Goal: Task Accomplishment & Management: Manage account settings

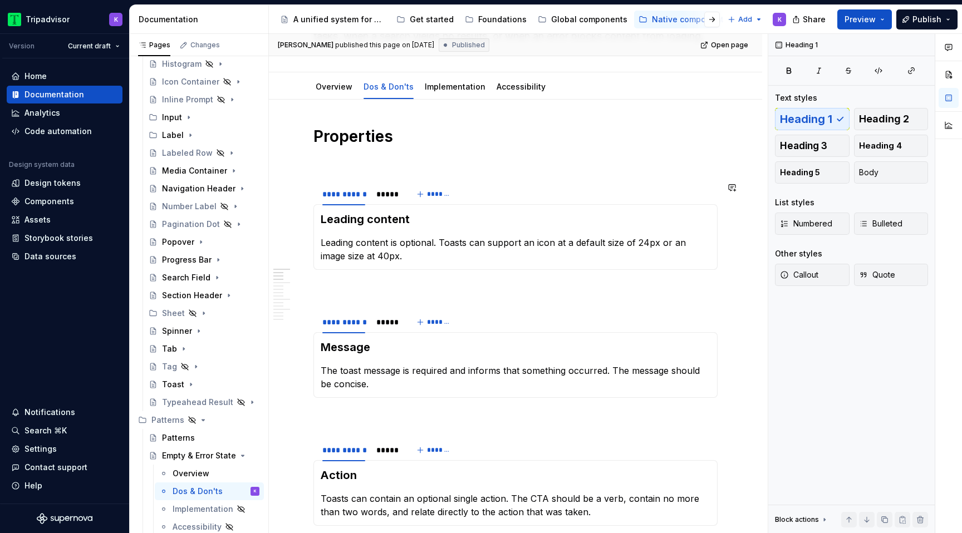
scroll to position [120, 0]
click at [220, 457] on icon "Page tree" at bounding box center [221, 455] width 9 height 9
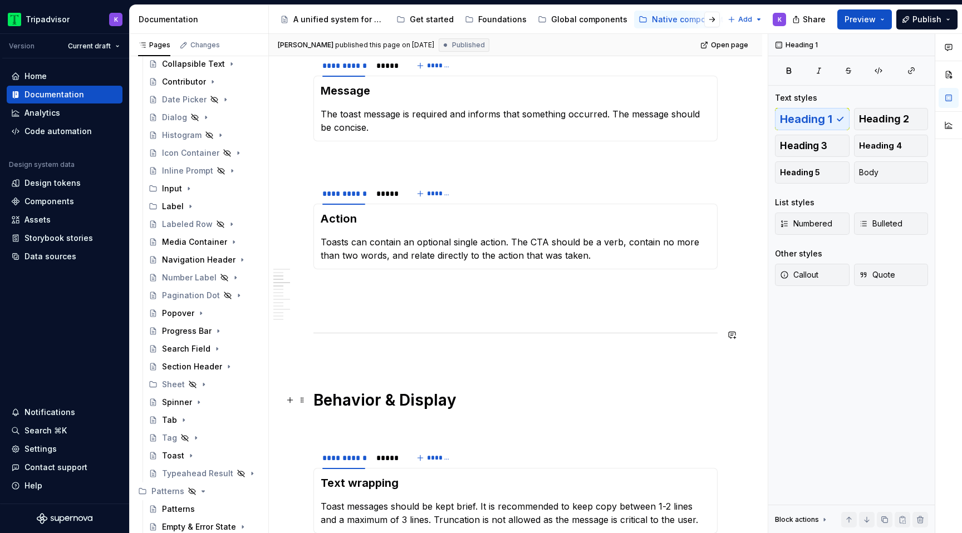
scroll to position [384, 0]
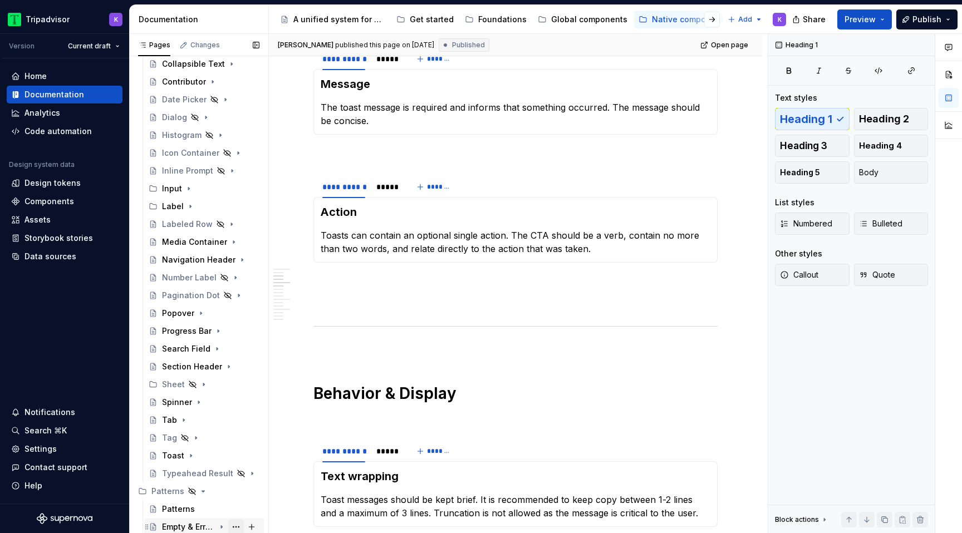
click at [238, 528] on button "Page tree" at bounding box center [236, 527] width 16 height 16
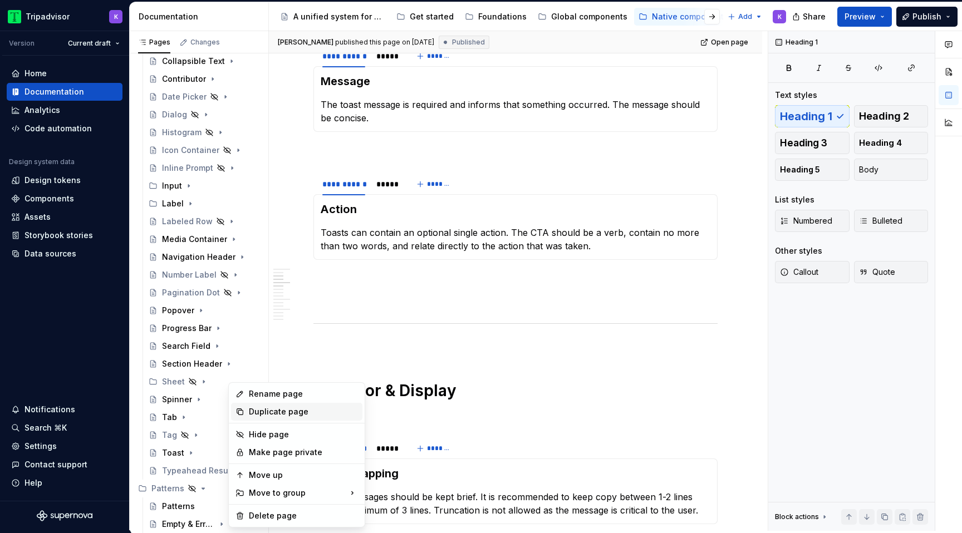
click at [289, 413] on div "Duplicate page" at bounding box center [303, 411] width 109 height 11
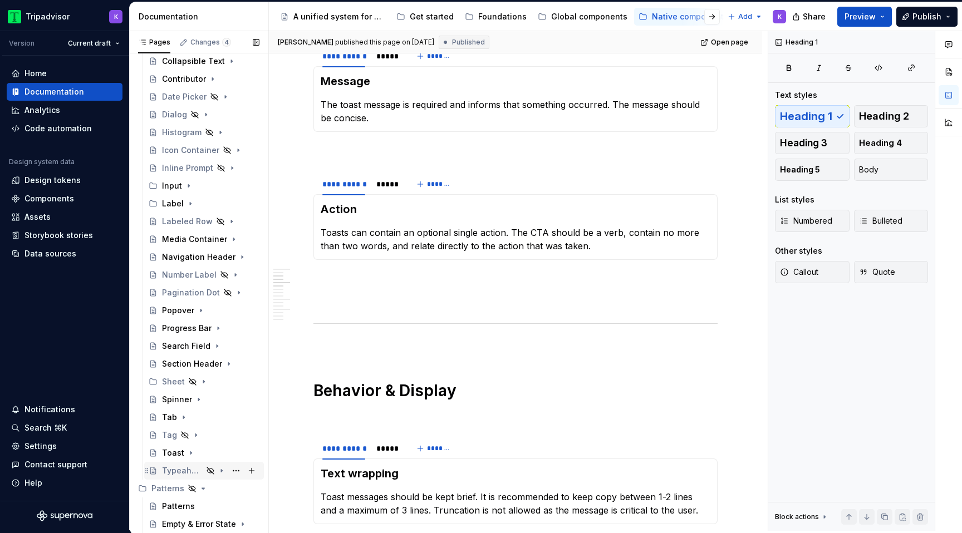
scroll to position [204, 0]
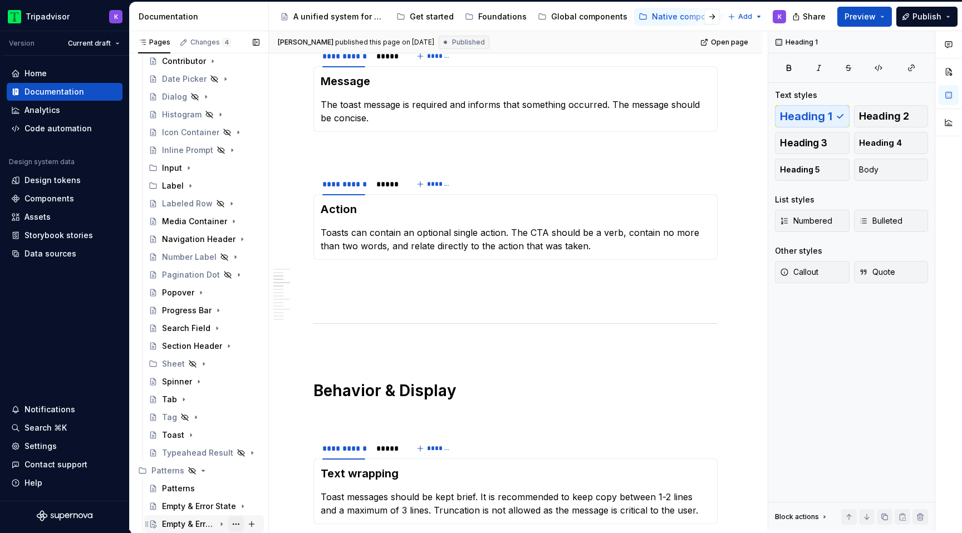
click at [234, 523] on button "Page tree" at bounding box center [236, 525] width 16 height 16
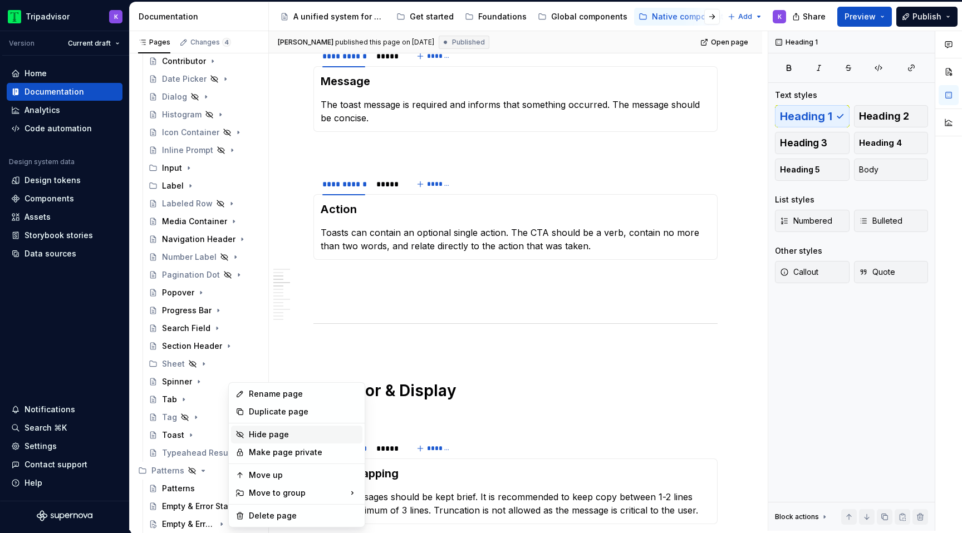
click at [267, 435] on div "Hide page" at bounding box center [303, 434] width 109 height 11
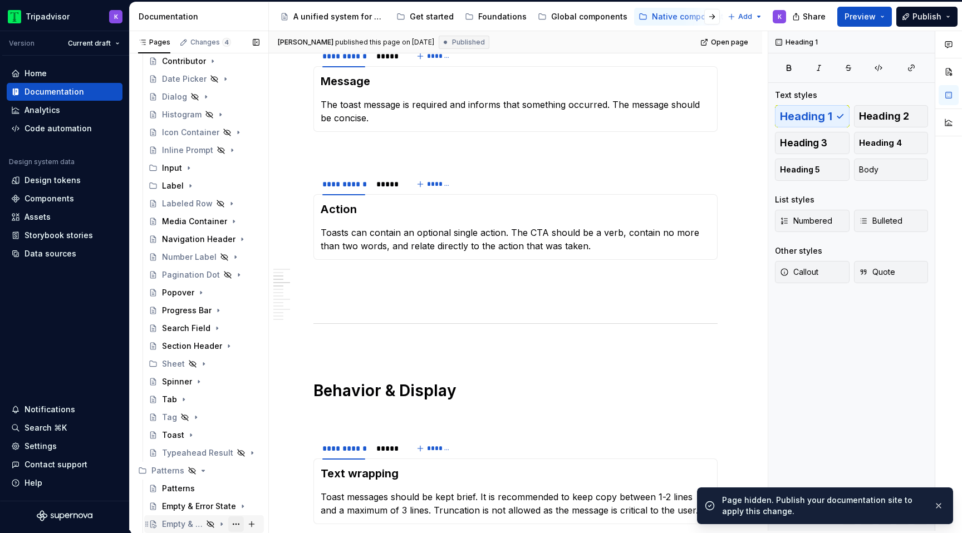
click at [235, 524] on button "Page tree" at bounding box center [236, 525] width 16 height 16
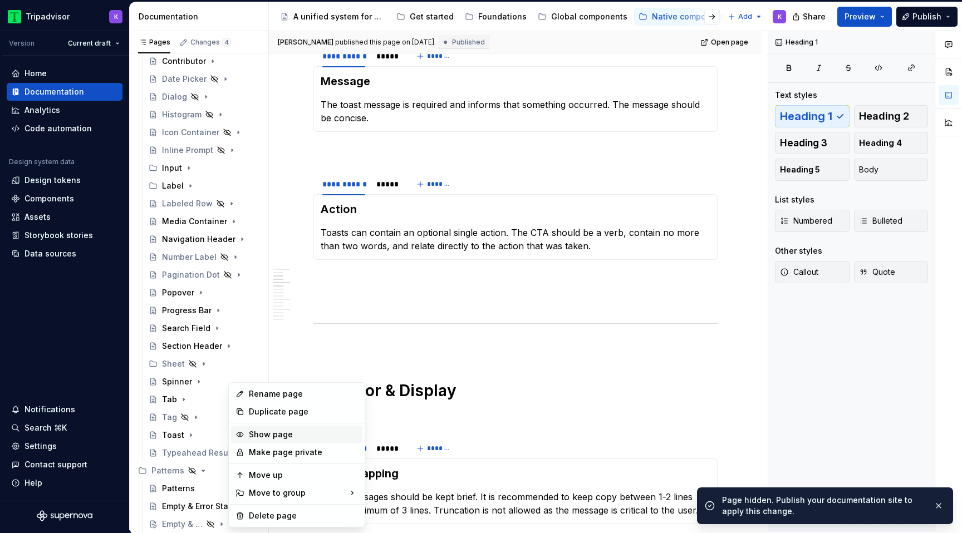
click at [275, 433] on div "Show page" at bounding box center [303, 434] width 109 height 11
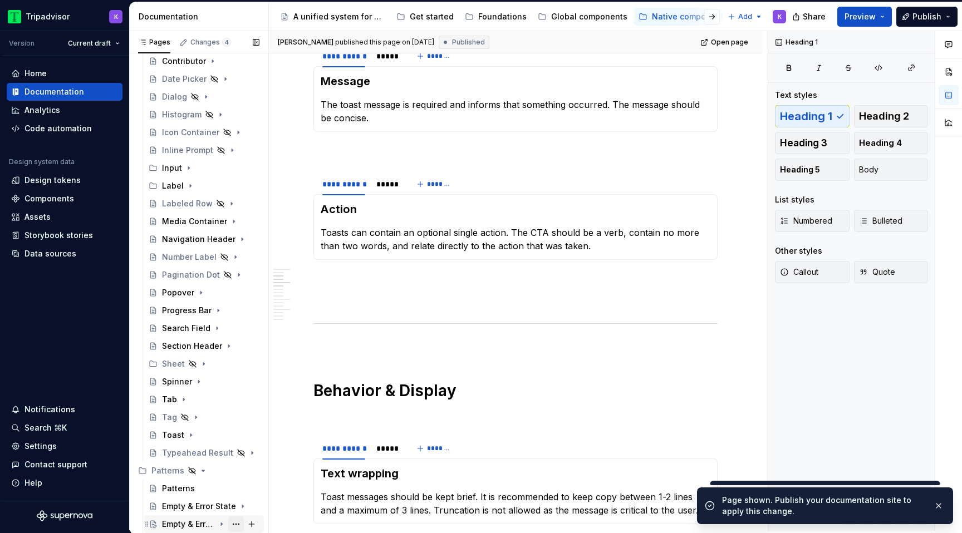
click at [239, 524] on button "Page tree" at bounding box center [236, 525] width 16 height 16
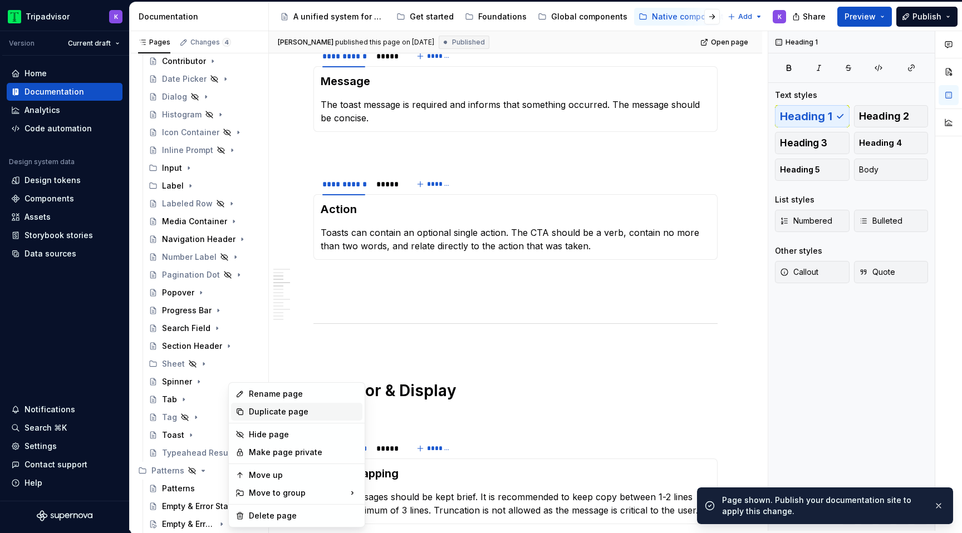
type textarea "*"
click at [281, 391] on div "Rename page" at bounding box center [303, 394] width 109 height 11
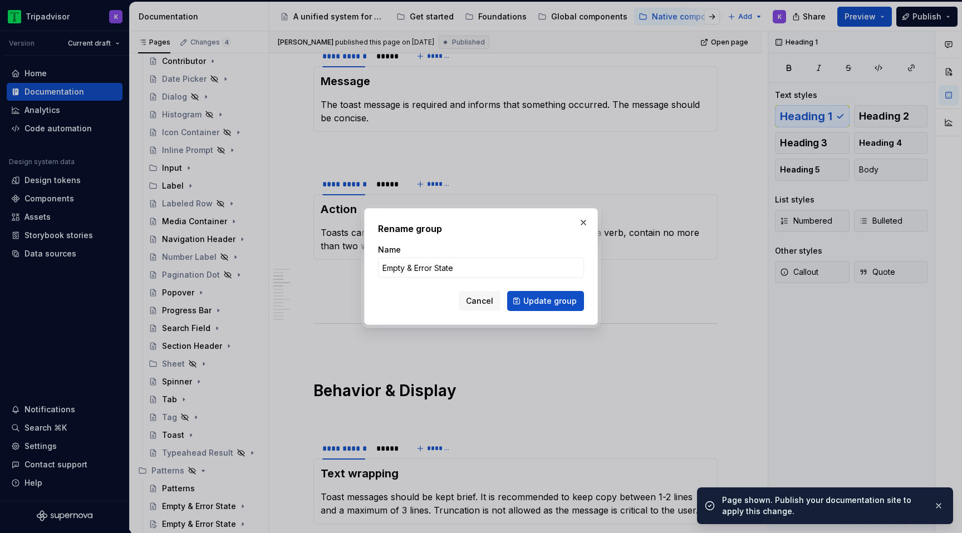
type input "M"
type textarea "*"
type input "Me"
type textarea "*"
type input "Medi"
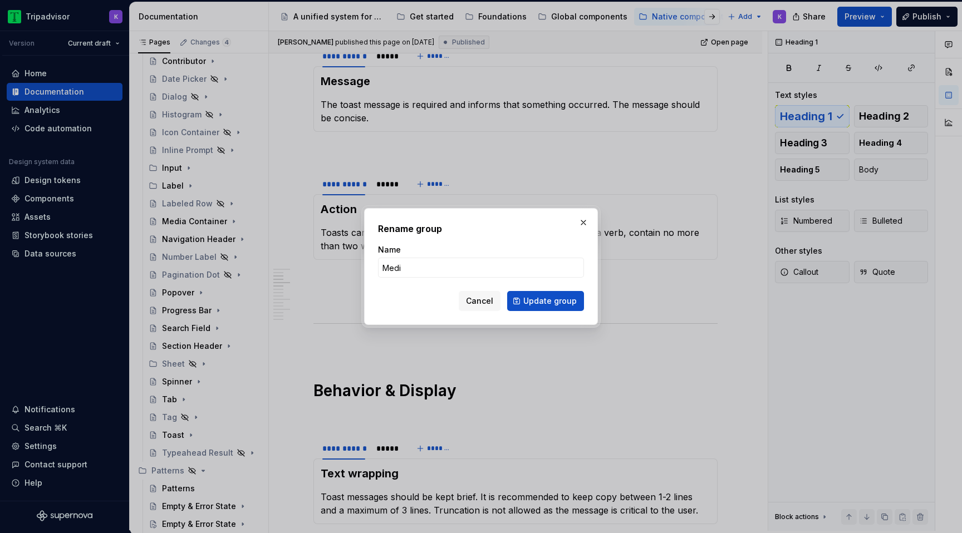
type textarea "*"
type input "Media Gallery"
click button "Update group" at bounding box center [545, 301] width 77 height 20
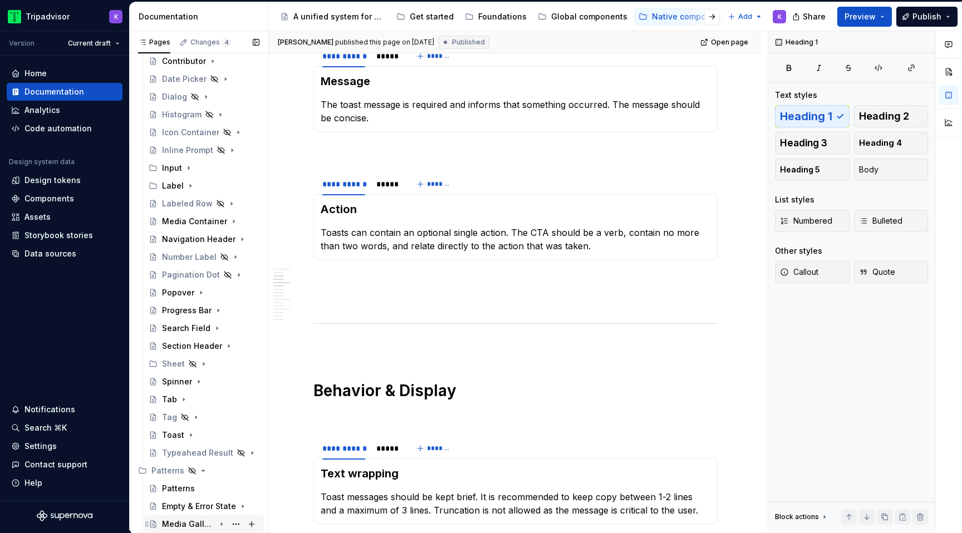
click at [197, 525] on div "Media Gallery" at bounding box center [188, 524] width 53 height 11
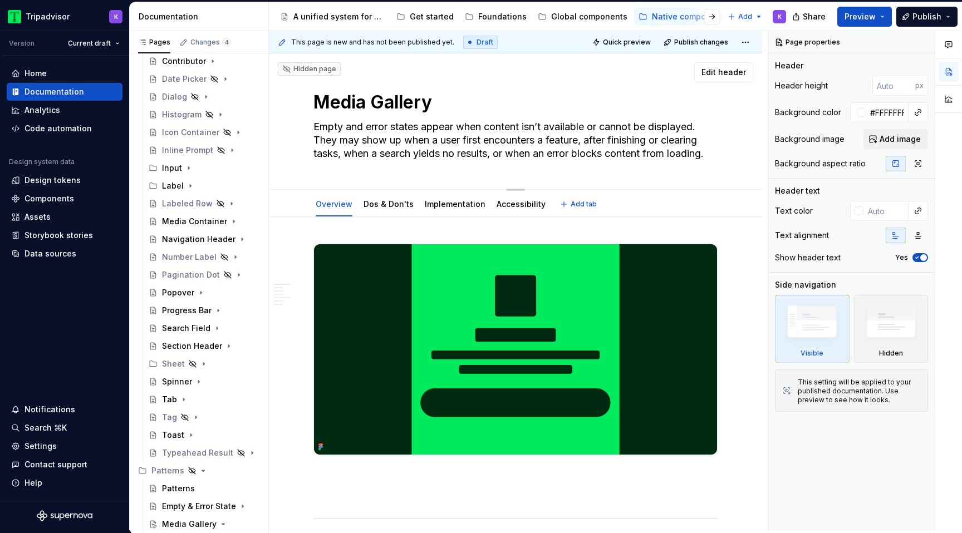
click at [470, 132] on textarea "Empty and error states appear when content isn’t available or cannot be display…" at bounding box center [513, 140] width 404 height 45
paste textarea "A media gallery is a repeatable design pattern for displaying collections of im…"
type textarea "*"
type textarea "A media gallery is a repeatable design pattern for displaying collections of im…"
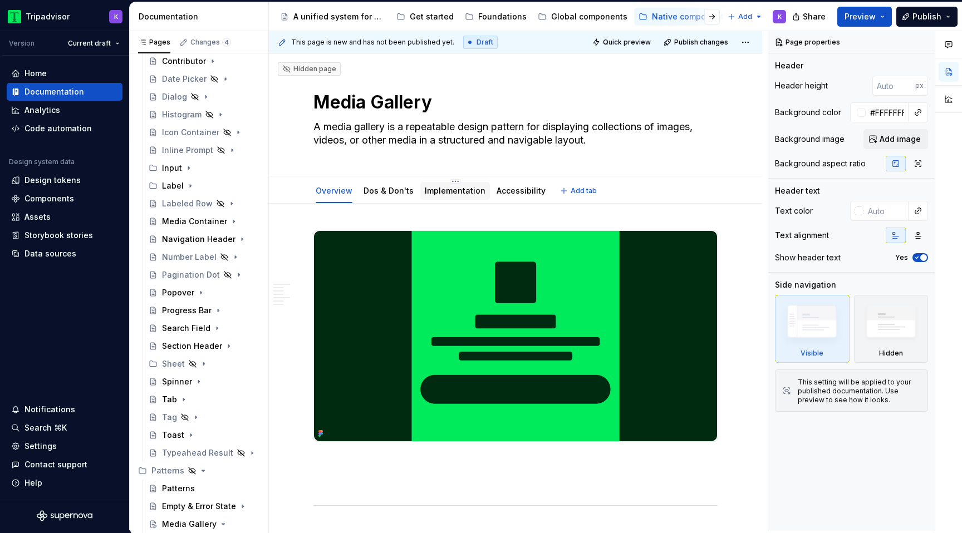
type textarea "*"
type textarea "A media gallery is a repeatable design pattern for displaying collections of im…"
type textarea "*"
